Goal: Task Accomplishment & Management: Complete application form

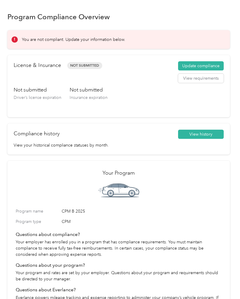
click at [41, 92] on h3 "Not submitted" at bounding box center [38, 89] width 48 height 7
click at [213, 65] on button "Update compliance" at bounding box center [201, 65] width 46 height 9
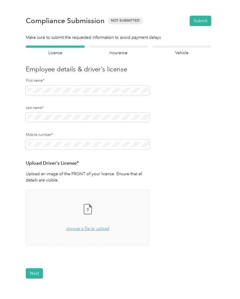
click at [92, 211] on icon at bounding box center [88, 209] width 12 height 12
click at [91, 209] on icon at bounding box center [88, 209] width 12 height 12
click at [47, 263] on span "Uploaded on [DATE]" at bounding box center [55, 264] width 33 height 5
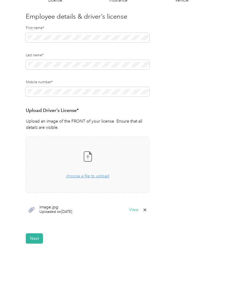
scroll to position [51, 0]
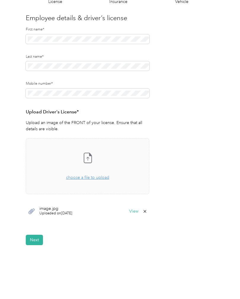
click at [136, 210] on button "View" at bounding box center [133, 211] width 9 height 4
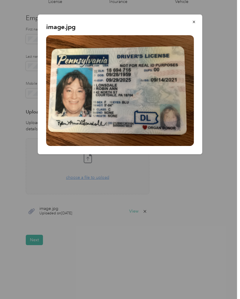
scroll to position [21, 0]
click at [192, 22] on icon "button" at bounding box center [194, 22] width 4 height 4
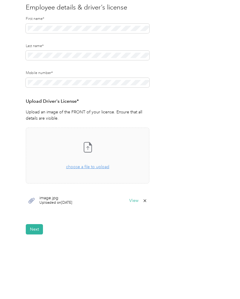
click at [33, 224] on button "Next" at bounding box center [34, 229] width 17 height 10
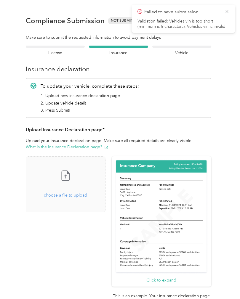
click at [71, 170] on icon at bounding box center [65, 176] width 12 height 12
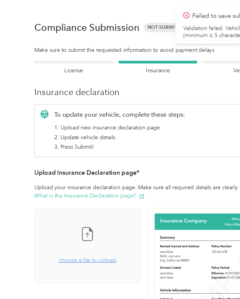
click at [71, 175] on icon at bounding box center [65, 176] width 12 height 12
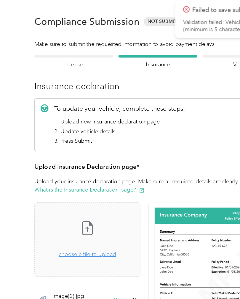
click at [87, 193] on span "choose a file to upload" at bounding box center [65, 195] width 43 height 5
click at [71, 173] on icon at bounding box center [65, 176] width 12 height 12
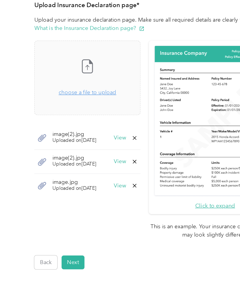
scroll to position [77, 0]
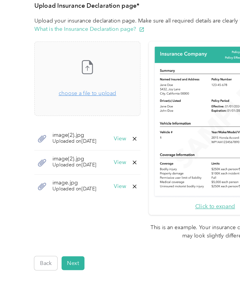
click at [178, 206] on div "Back Home Compliance overview Compliance submission Compliance Submission Not S…" at bounding box center [118, 115] width 237 height 385
click at [72, 152] on span "Uploaded on [DATE]" at bounding box center [55, 154] width 33 height 5
click at [94, 151] on button "View" at bounding box center [89, 153] width 9 height 4
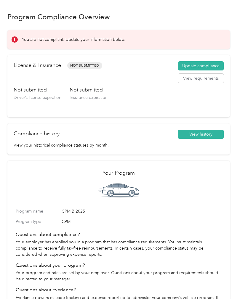
click at [203, 70] on button "Update compliance" at bounding box center [201, 65] width 46 height 9
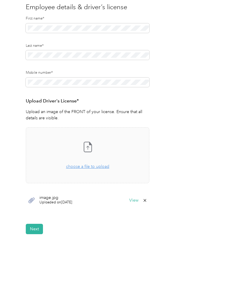
scroll to position [62, 0]
click at [58, 202] on span "Uploaded on [DATE]" at bounding box center [55, 202] width 33 height 5
click at [89, 150] on icon at bounding box center [88, 147] width 12 height 12
click at [38, 224] on button "Next" at bounding box center [34, 229] width 17 height 10
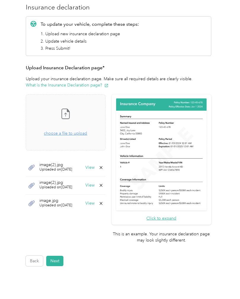
click at [63, 203] on span "Uploaded on [DATE]" at bounding box center [55, 205] width 33 height 5
click at [94, 201] on button "View" at bounding box center [89, 203] width 9 height 4
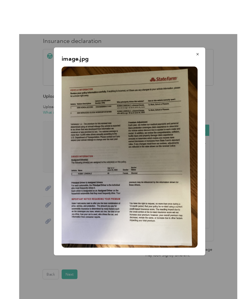
scroll to position [6, 0]
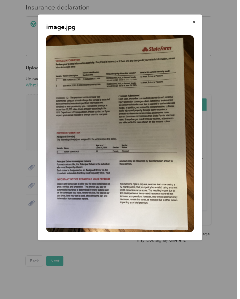
click at [194, 25] on button "button" at bounding box center [194, 22] width 12 height 10
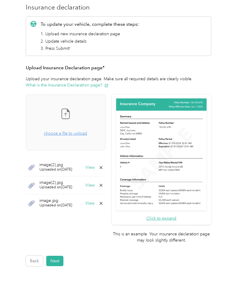
click at [72, 185] on span "Uploaded on [DATE]" at bounding box center [55, 187] width 33 height 5
click at [94, 183] on button "View" at bounding box center [89, 185] width 9 height 4
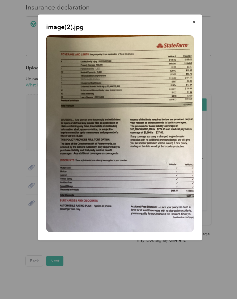
click at [198, 22] on button "button" at bounding box center [194, 22] width 12 height 10
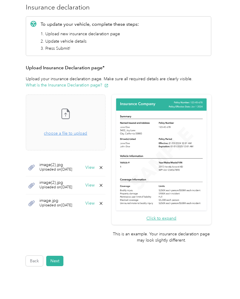
click at [72, 167] on span "Uploaded on [DATE]" at bounding box center [55, 169] width 33 height 5
click at [94, 165] on button "View" at bounding box center [89, 167] width 9 height 4
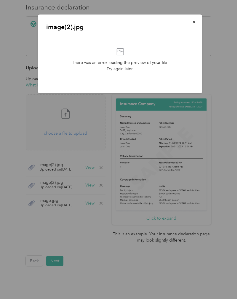
click at [197, 22] on button "button" at bounding box center [194, 22] width 12 height 10
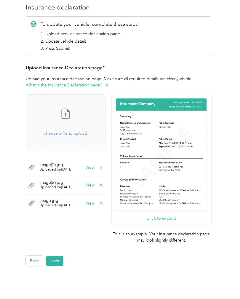
click at [94, 165] on button "View" at bounding box center [89, 167] width 9 height 4
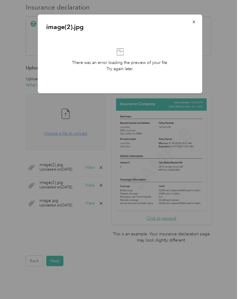
click at [197, 22] on button "button" at bounding box center [194, 22] width 12 height 10
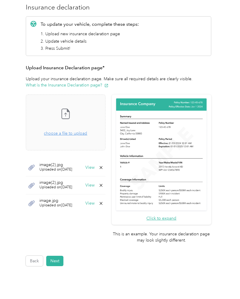
click at [94, 183] on button "View" at bounding box center [89, 185] width 9 height 4
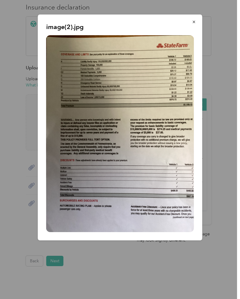
click at [197, 22] on button "button" at bounding box center [194, 22] width 12 height 10
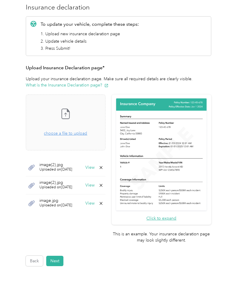
click at [94, 201] on button "View" at bounding box center [89, 203] width 9 height 4
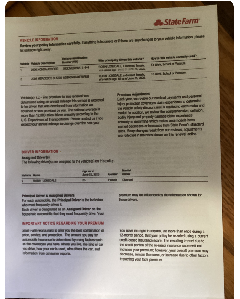
scroll to position [0, 0]
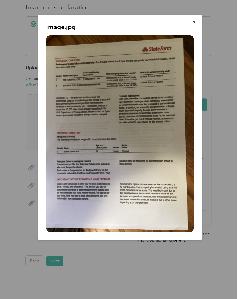
click at [194, 26] on button "button" at bounding box center [194, 22] width 12 height 10
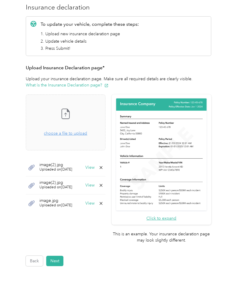
click at [103, 204] on icon at bounding box center [101, 203] width 5 height 5
click at [112, 208] on button "Yes" at bounding box center [108, 206] width 12 height 9
click at [103, 183] on icon at bounding box center [101, 185] width 5 height 5
click at [109, 191] on button "Yes" at bounding box center [108, 188] width 12 height 9
click at [103, 166] on icon at bounding box center [101, 167] width 5 height 5
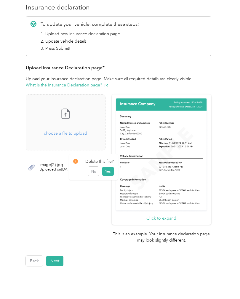
click at [110, 172] on button "Yes" at bounding box center [108, 171] width 12 height 9
click at [87, 134] on span "choose a file to upload" at bounding box center [65, 133] width 43 height 5
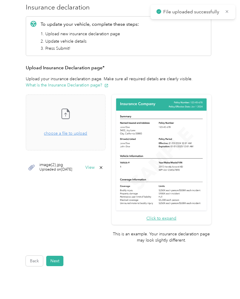
click at [84, 112] on div "Take a photo or choose a photo from your library Drag and drop your file here, …" at bounding box center [66, 122] width 70 height 46
click at [105, 171] on div "image(2).jpg Uploaded on [DATE] View" at bounding box center [66, 168] width 80 height 18
click at [105, 174] on div "image(2).jpg Uploaded on [DATE] View" at bounding box center [66, 168] width 80 height 18
click at [94, 169] on button "View" at bounding box center [89, 167] width 9 height 4
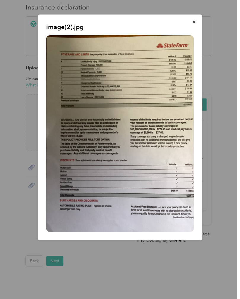
click at [197, 25] on button "button" at bounding box center [194, 22] width 12 height 10
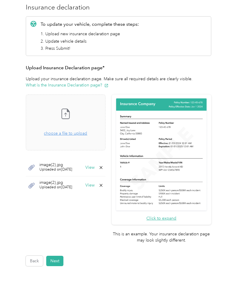
click at [94, 186] on button "View" at bounding box center [89, 185] width 9 height 4
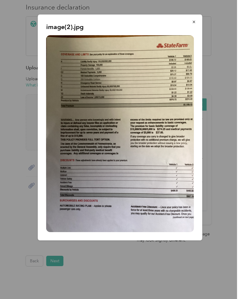
click at [196, 22] on button "button" at bounding box center [194, 22] width 12 height 10
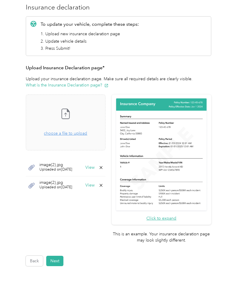
click at [94, 168] on button "View" at bounding box center [89, 167] width 9 height 4
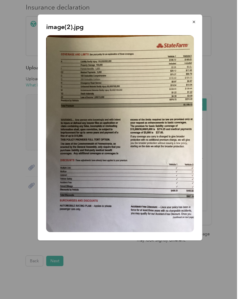
click at [198, 23] on button "button" at bounding box center [194, 22] width 12 height 10
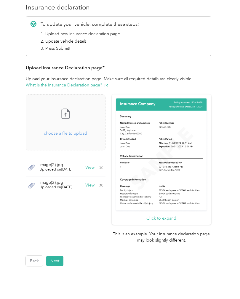
click at [94, 183] on button "View" at bounding box center [89, 185] width 9 height 4
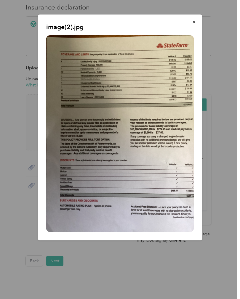
click at [208, 24] on div "image(2).jpg" at bounding box center [202, 129] width 164 height 228
click at [194, 22] on icon "button" at bounding box center [194, 22] width 4 height 4
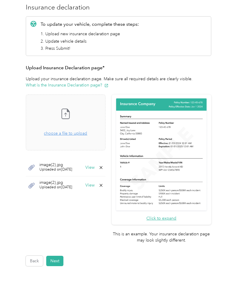
click at [103, 168] on icon at bounding box center [101, 167] width 5 height 5
click at [112, 173] on button "Yes" at bounding box center [108, 171] width 12 height 9
click at [70, 119] on icon at bounding box center [66, 114] width 8 height 10
click at [94, 187] on button "View" at bounding box center [89, 185] width 9 height 4
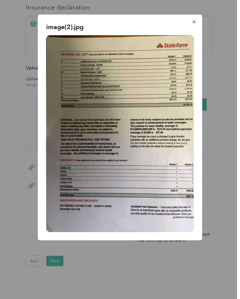
click at [196, 25] on button "button" at bounding box center [194, 22] width 12 height 10
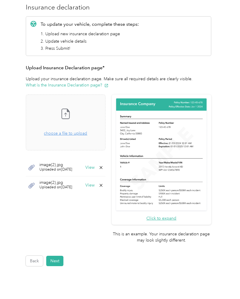
click at [94, 169] on button "View" at bounding box center [89, 167] width 9 height 4
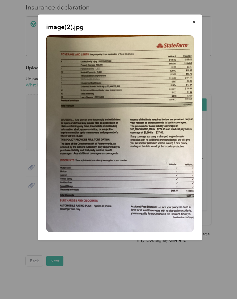
click at [194, 26] on button "button" at bounding box center [194, 22] width 12 height 10
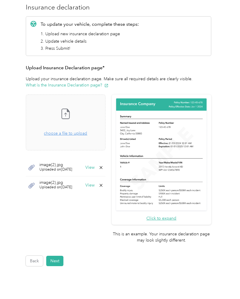
click at [94, 185] on button "View" at bounding box center [89, 185] width 9 height 4
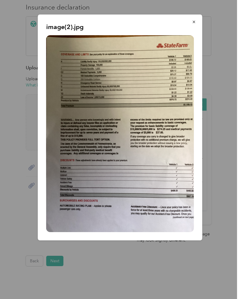
click at [197, 25] on button "button" at bounding box center [194, 22] width 12 height 10
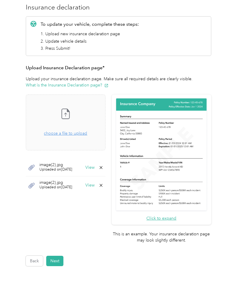
click at [176, 215] on button "Click to expand" at bounding box center [161, 218] width 30 height 6
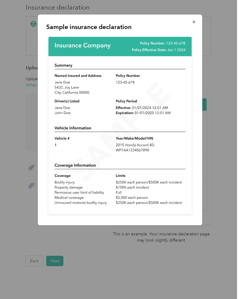
click at [195, 24] on icon "button" at bounding box center [194, 22] width 4 height 4
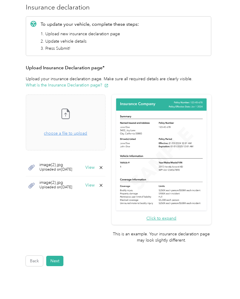
click at [94, 169] on button "View" at bounding box center [89, 167] width 9 height 4
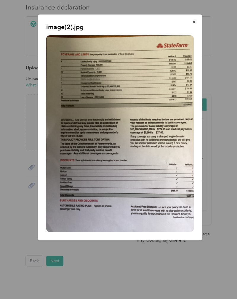
click at [191, 26] on button "button" at bounding box center [194, 22] width 12 height 10
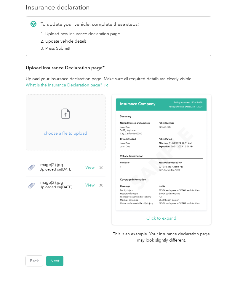
click at [94, 185] on button "View" at bounding box center [89, 185] width 9 height 4
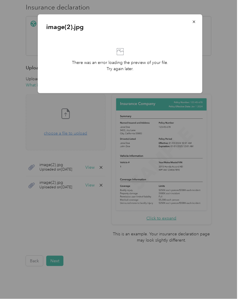
scroll to position [12, 0]
click at [196, 21] on icon "button" at bounding box center [194, 22] width 4 height 4
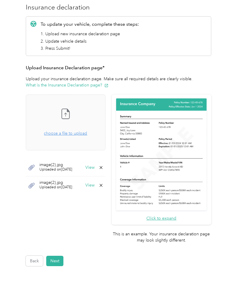
click at [94, 183] on button "View" at bounding box center [89, 185] width 9 height 4
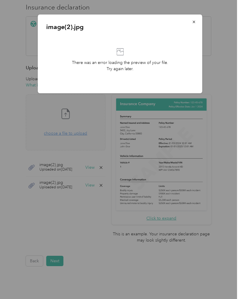
click at [194, 26] on button "button" at bounding box center [194, 22] width 12 height 10
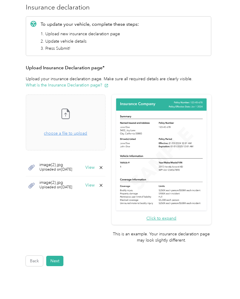
click at [36, 176] on div "image(2).jpg Uploaded on [DATE] View" at bounding box center [66, 185] width 80 height 18
click at [66, 185] on span "Uploaded on [DATE]" at bounding box center [55, 187] width 33 height 5
click at [103, 183] on icon at bounding box center [101, 185] width 5 height 5
click at [110, 184] on button "Yes" at bounding box center [108, 188] width 12 height 9
click at [82, 110] on div "Take a photo or choose a photo from your library Drag and drop your file here, …" at bounding box center [66, 122] width 70 height 46
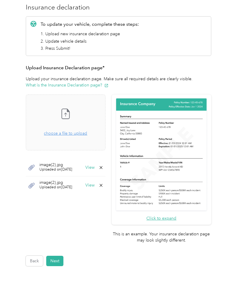
click at [94, 183] on button "View" at bounding box center [89, 185] width 9 height 4
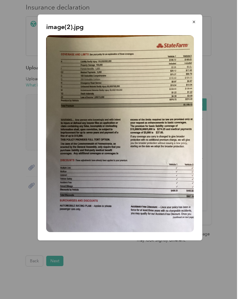
click at [195, 26] on button "button" at bounding box center [194, 22] width 12 height 10
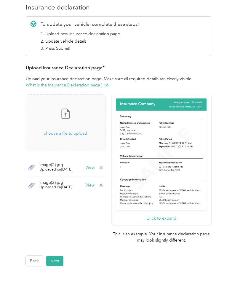
click at [94, 165] on button "View" at bounding box center [89, 167] width 9 height 4
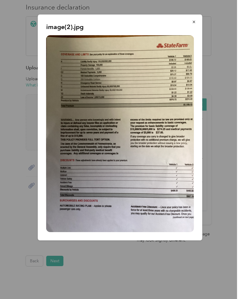
click at [193, 24] on button "button" at bounding box center [194, 22] width 12 height 10
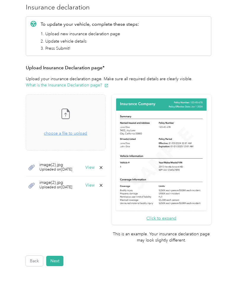
click at [69, 185] on span "Uploaded on [DATE]" at bounding box center [55, 187] width 33 height 5
click at [70, 185] on span "Uploaded on [DATE]" at bounding box center [55, 187] width 33 height 5
click at [76, 110] on div "Take a photo or choose a photo from your library Drag and drop your file here, …" at bounding box center [66, 122] width 70 height 46
click at [53, 256] on button "Next" at bounding box center [54, 261] width 17 height 10
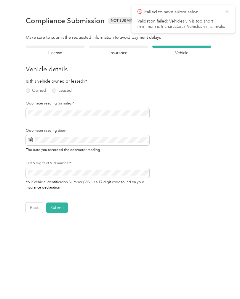
scroll to position [0, 0]
click at [229, 12] on icon at bounding box center [226, 11] width 5 height 5
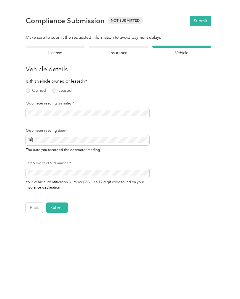
click at [26, 94] on div "Owned Leased" at bounding box center [46, 90] width 41 height 8
click at [27, 91] on label "Owned" at bounding box center [36, 90] width 20 height 4
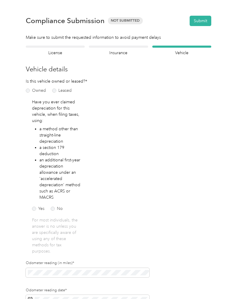
click at [57, 209] on label "No" at bounding box center [57, 209] width 12 height 4
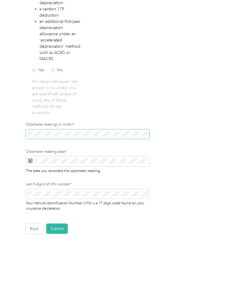
scroll to position [138, 0]
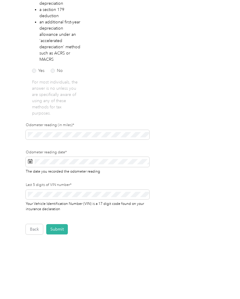
click at [29, 164] on span at bounding box center [30, 162] width 5 height 6
click at [27, 166] on span at bounding box center [87, 162] width 123 height 10
click at [30, 165] on span at bounding box center [87, 162] width 123 height 10
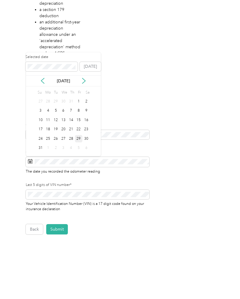
click at [72, 141] on div "28" at bounding box center [71, 138] width 8 height 7
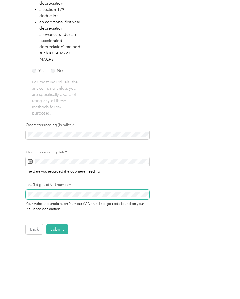
scroll to position [7, 0]
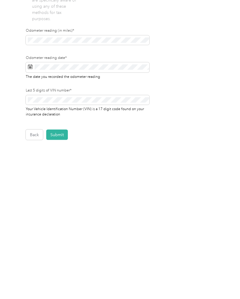
click at [61, 224] on button "Submit" at bounding box center [57, 229] width 22 height 10
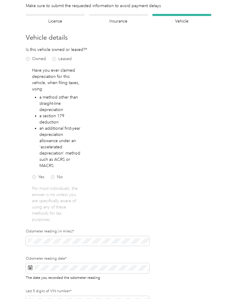
scroll to position [0, 0]
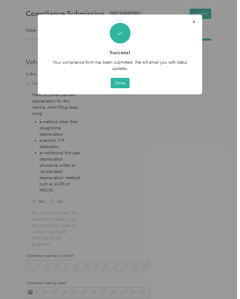
click at [119, 87] on button "Done" at bounding box center [119, 83] width 19 height 10
